Goal: Transaction & Acquisition: Purchase product/service

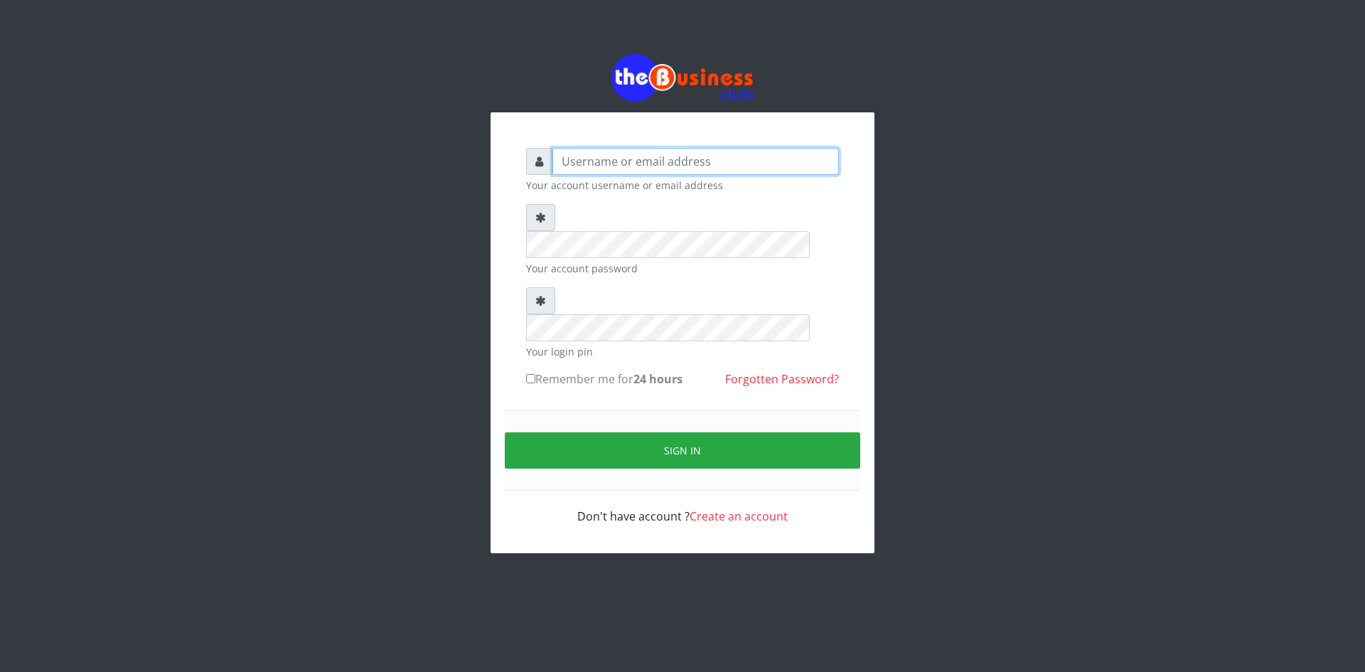
type input "ikhapo"
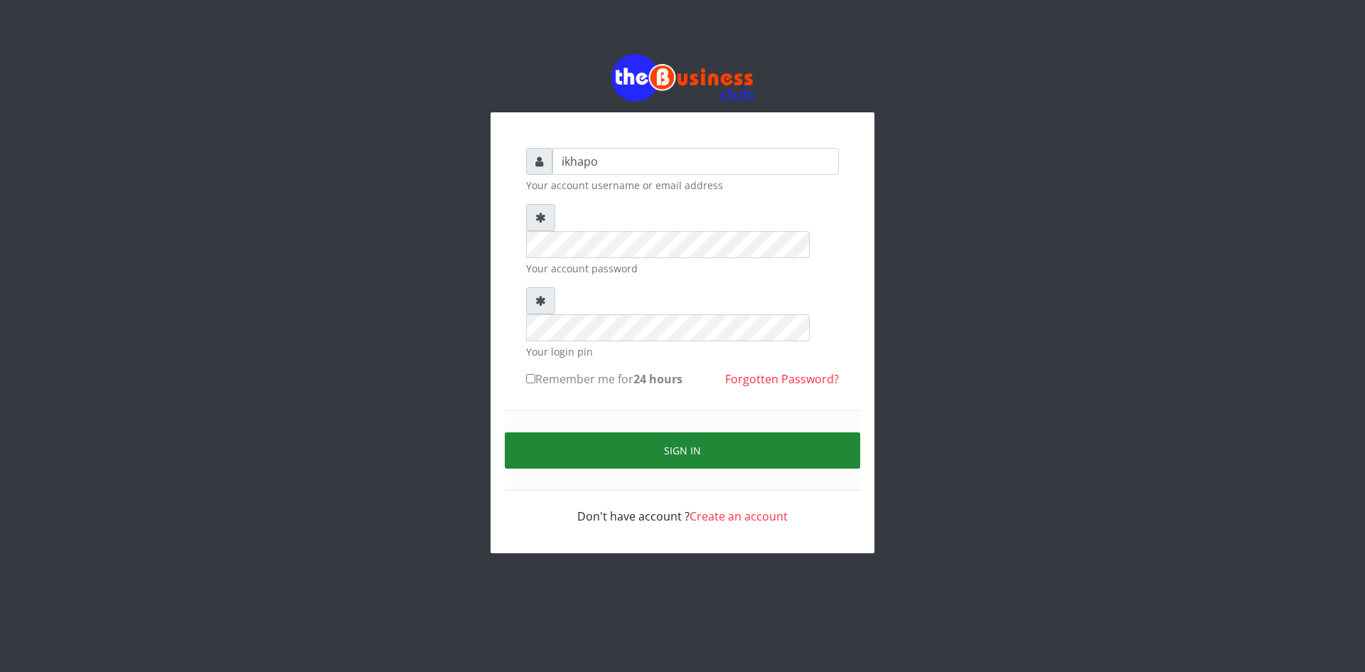
click at [587, 432] on button "Sign in" at bounding box center [682, 450] width 355 height 36
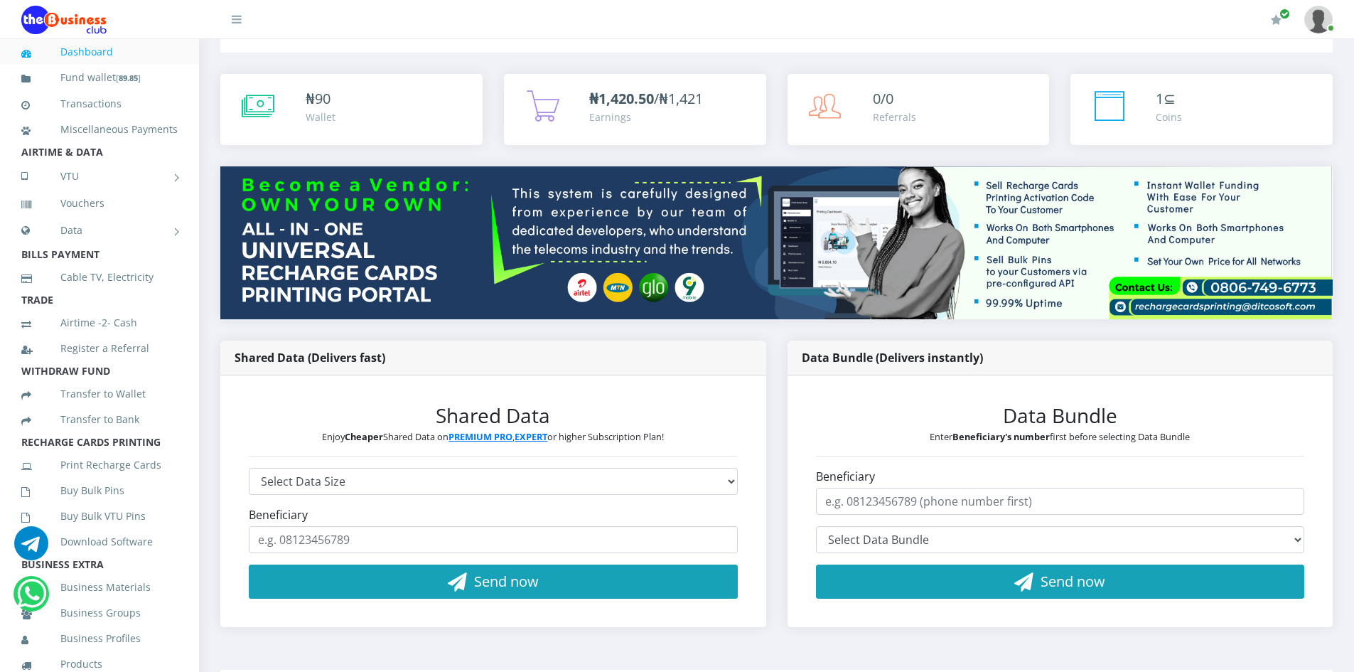
scroll to position [71, 0]
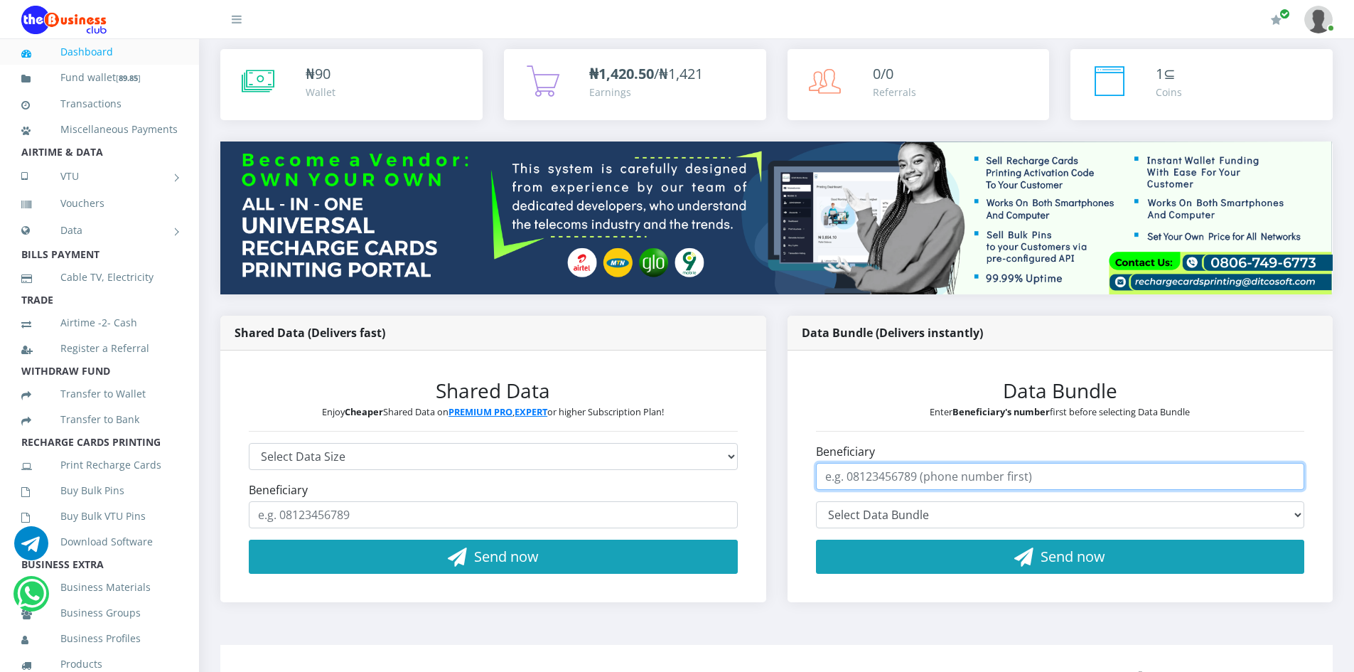
click at [943, 472] on input "Beneficiary" at bounding box center [1060, 476] width 489 height 27
type input "09014500491"
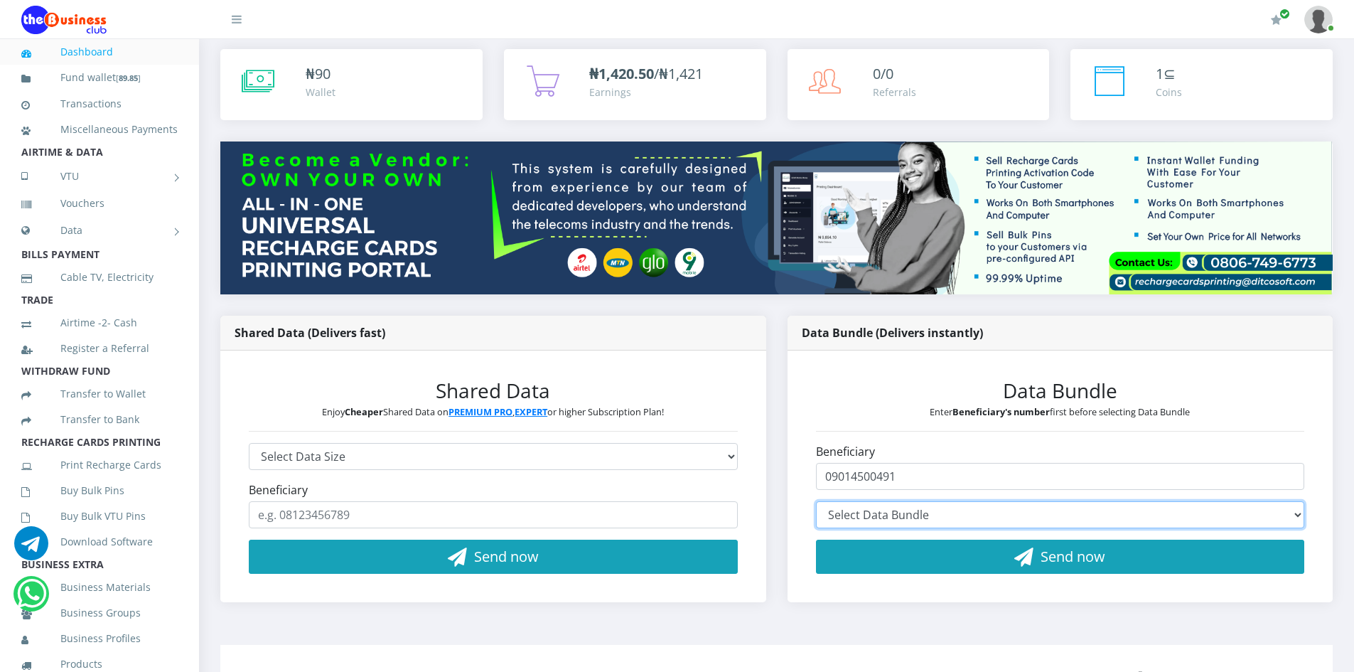
click at [908, 513] on select "Select Data Bundle" at bounding box center [1060, 514] width 489 height 27
click at [816, 501] on select "Select Data Bundle AIRTEL 100MB - ₦97.10 (1Day) AIRTEL 200MB - ₦194.20 (2 Days)…" at bounding box center [1060, 514] width 489 height 27
click at [907, 517] on select "Select Data Bundle AIRTEL 100MB - ₦97.10 (1Day) AIRTEL 200MB - ₦194.20 (2 Days)…" at bounding box center [1060, 514] width 489 height 27
select select "ANW4*30000.00"
click at [816, 501] on select "Select Data Bundle AIRTEL 100MB - ₦97.10 (1Day) AIRTEL 200MB - ₦194.20 (2 Days)…" at bounding box center [1060, 514] width 489 height 27
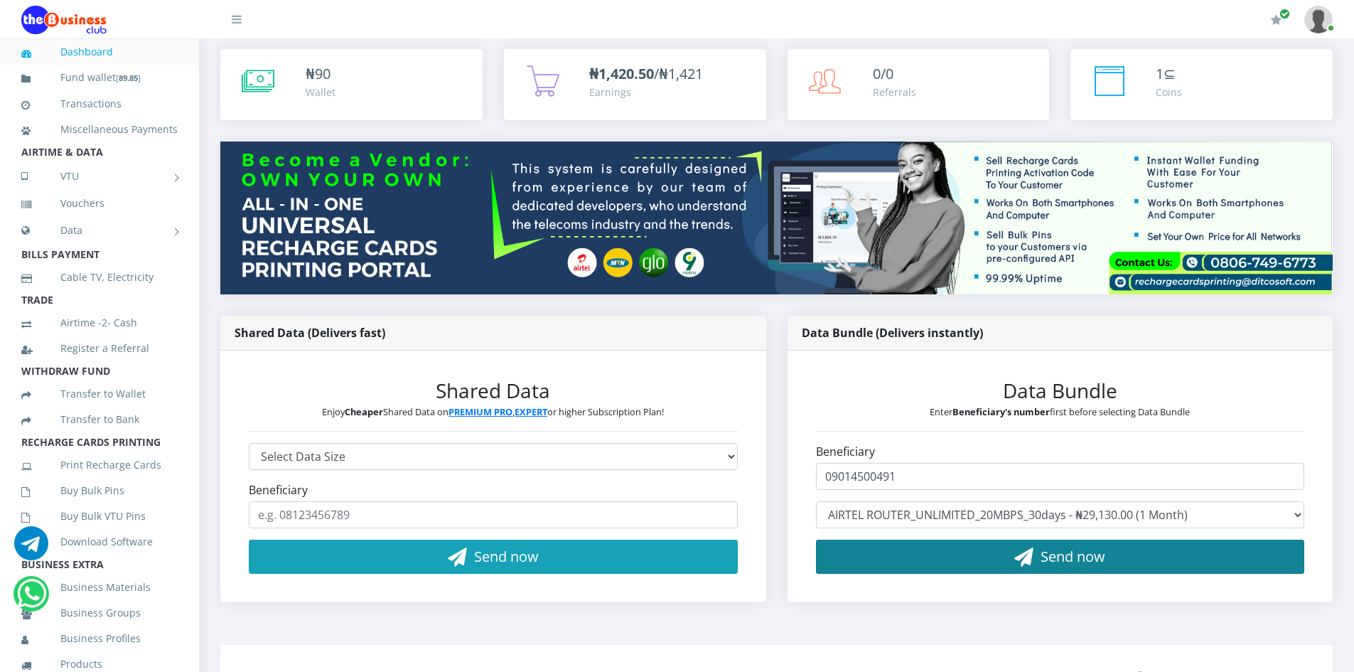
click at [992, 554] on button "Send now" at bounding box center [1060, 557] width 489 height 34
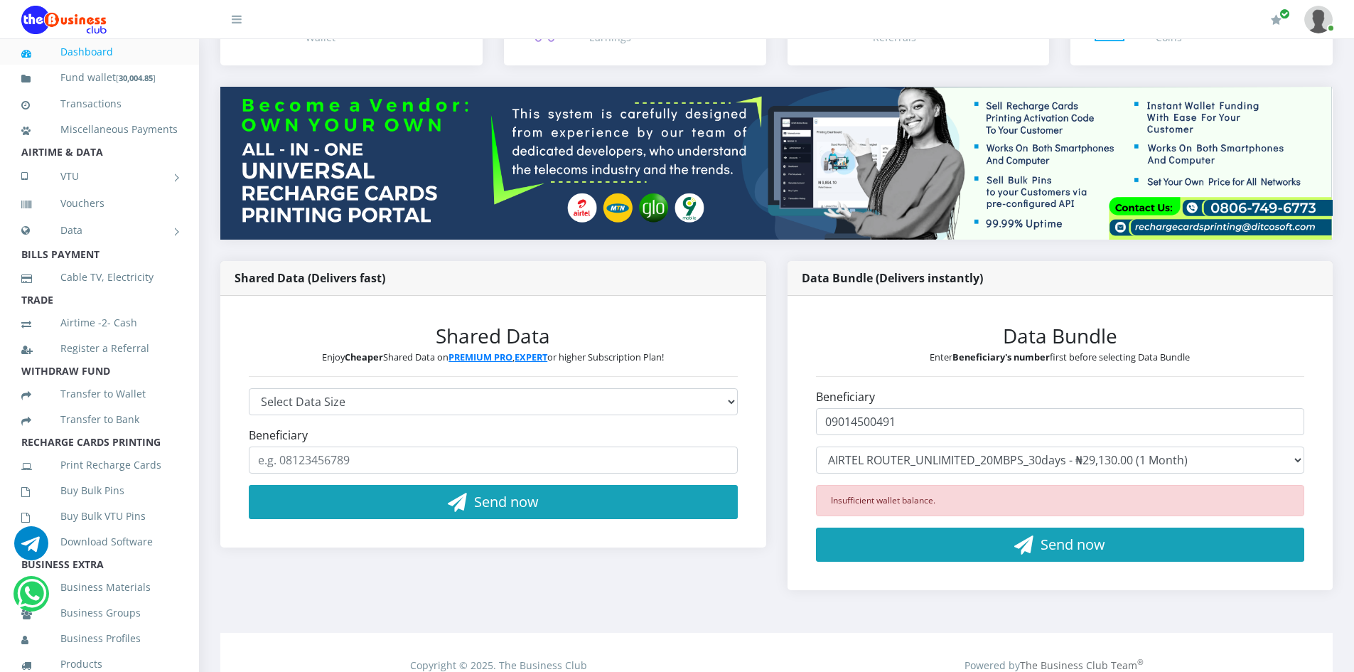
scroll to position [142, 0]
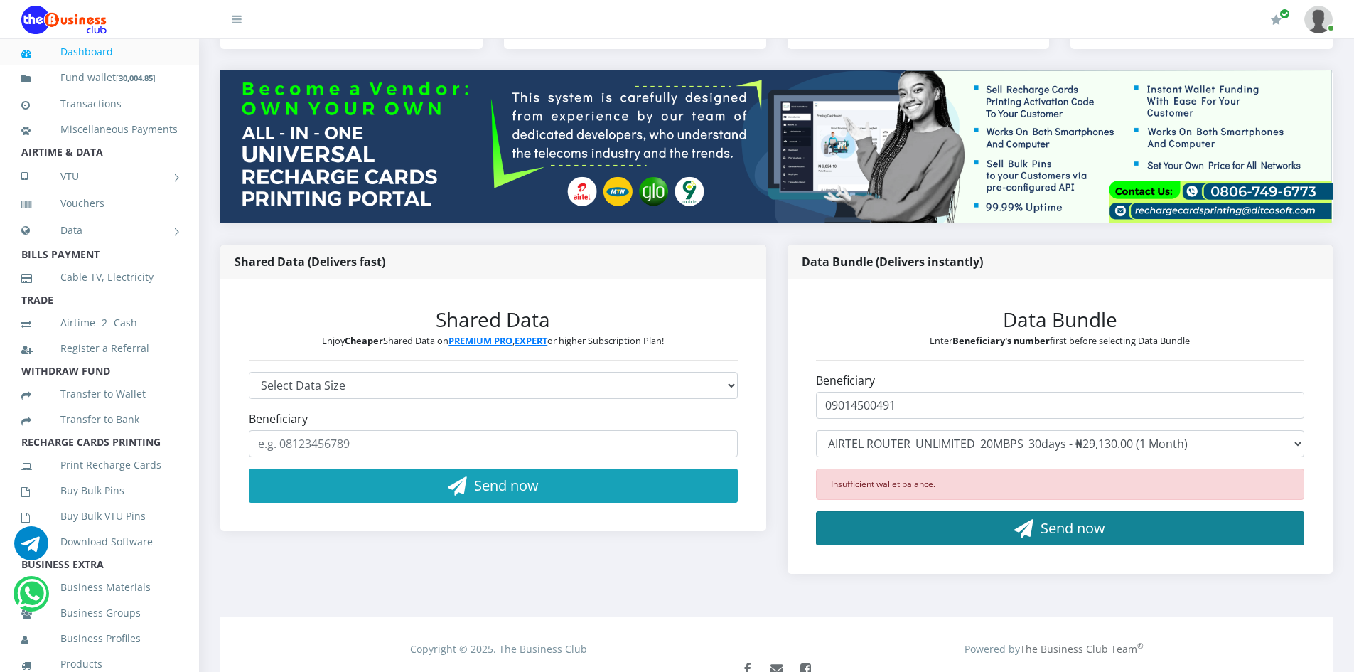
click at [908, 526] on button "Send now" at bounding box center [1060, 528] width 489 height 34
